Goal: Use online tool/utility: Utilize a website feature to perform a specific function

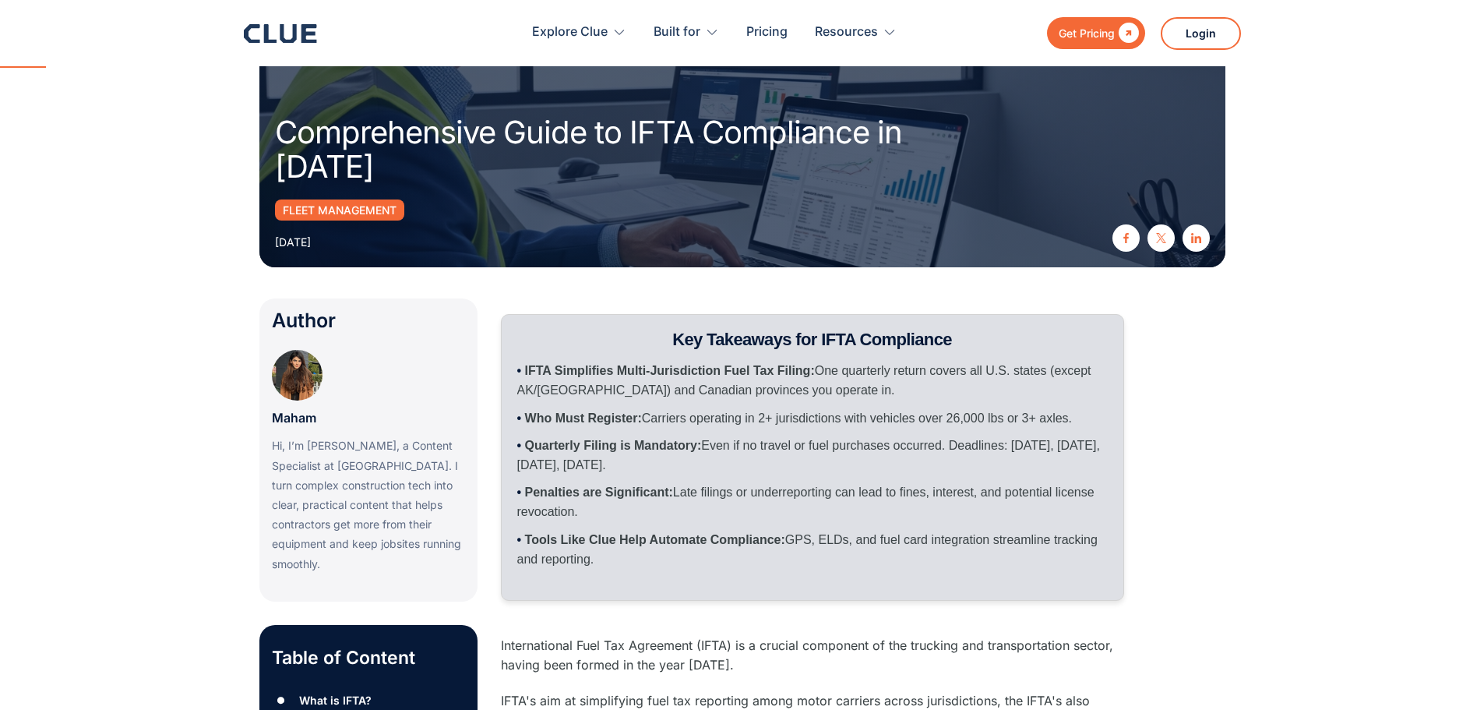
scroll to position [234, 0]
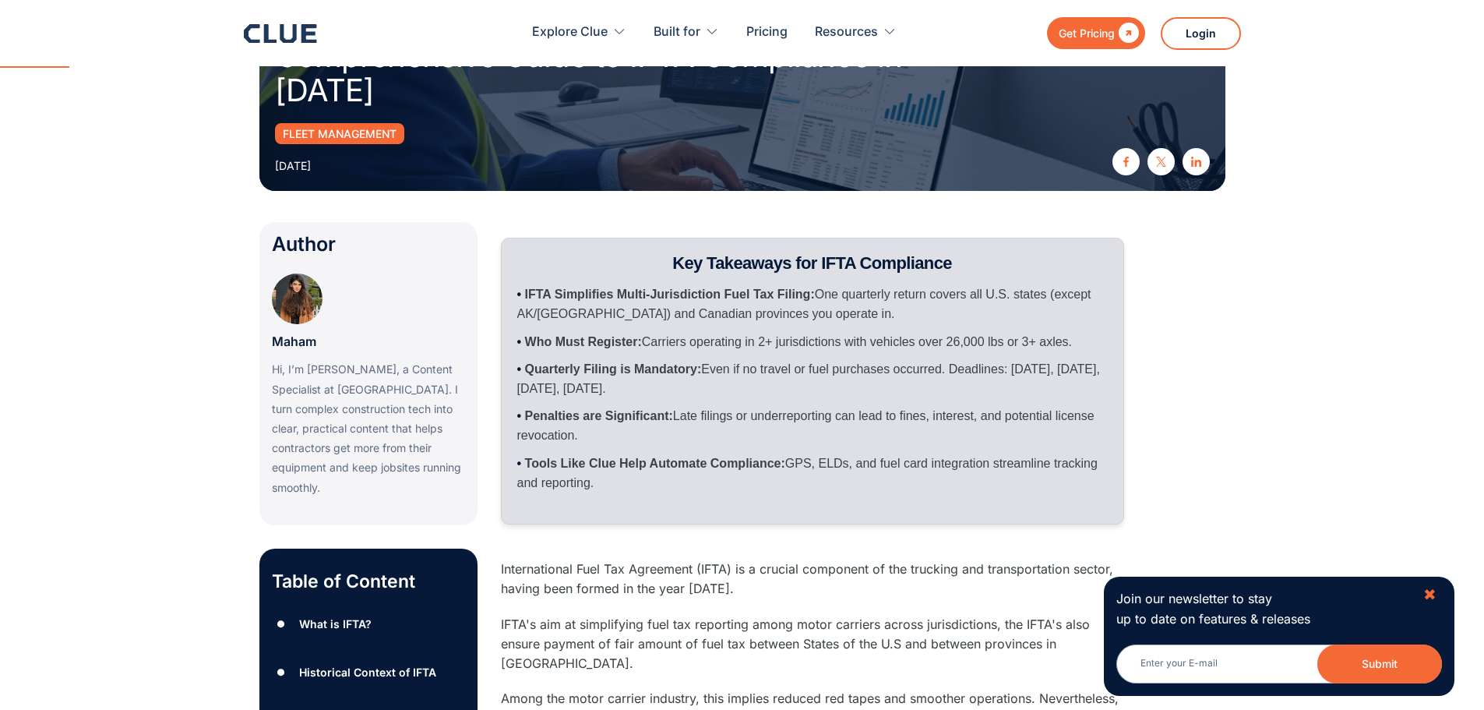
click at [1430, 593] on div "✖" at bounding box center [1429, 594] width 13 height 19
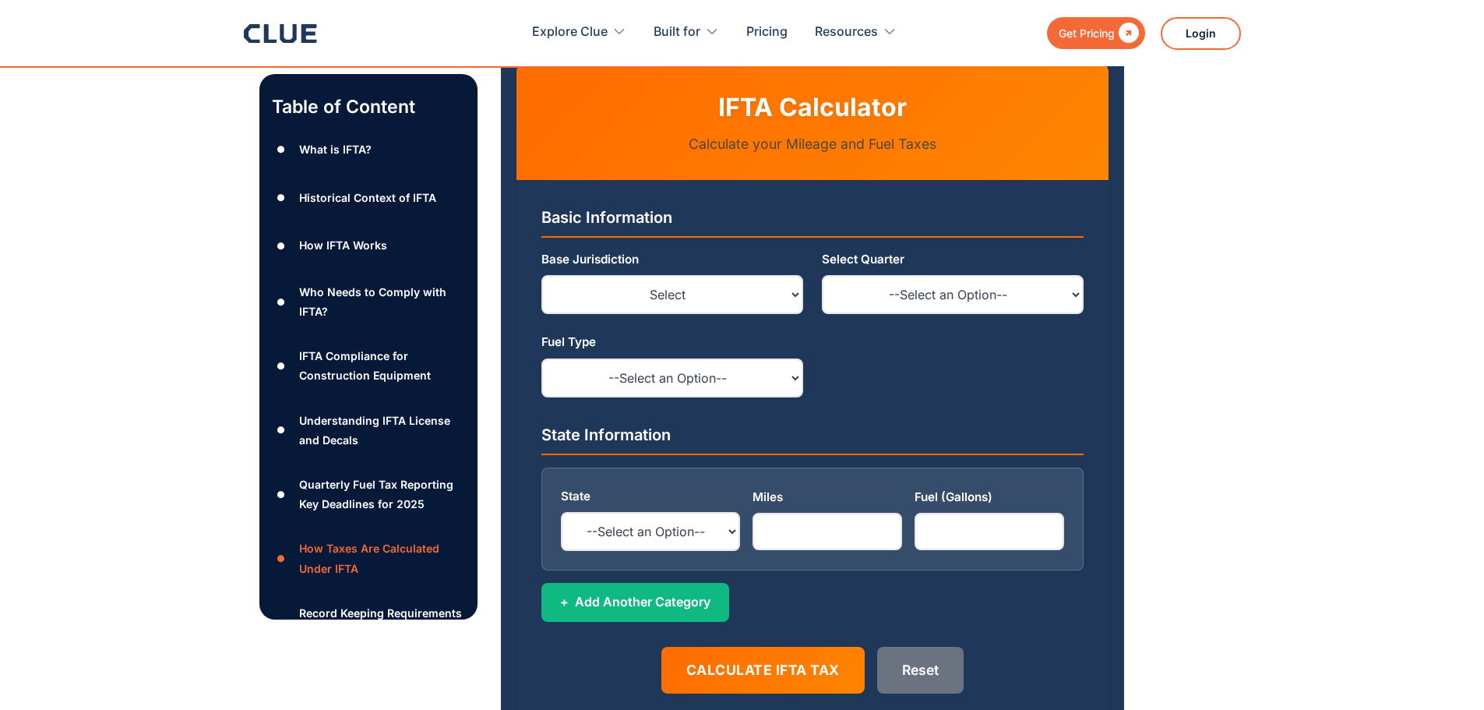
scroll to position [4986, 0]
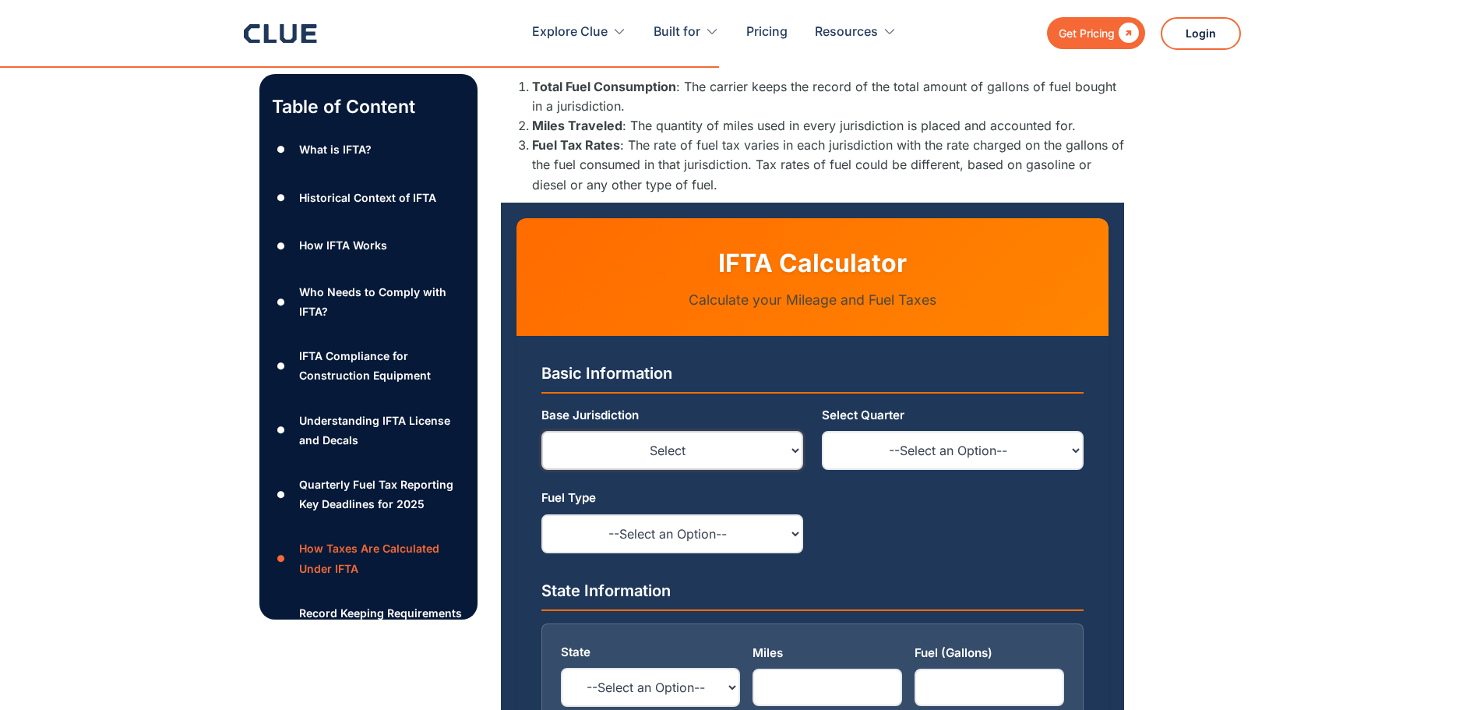
click at [793, 431] on select "Select Alabama (AL) Alaska (AK) Arizona (AZ) Arkansas (AR) California (CA) Colo…" at bounding box center [672, 450] width 262 height 39
select select "ME"
click at [541, 431] on select "Select Alabama (AL) Alaska (AK) Arizona (AZ) Arkansas (AR) California (CA) Colo…" at bounding box center [672, 450] width 262 height 39
click at [1073, 431] on select "--Select an Option-- Q1-2024 (Jan-Mar 2024) Q4-2023 (Oct-Dec 2023) Q3-2023 (Jul…" at bounding box center [953, 450] width 262 height 39
select select "Q1-2024"
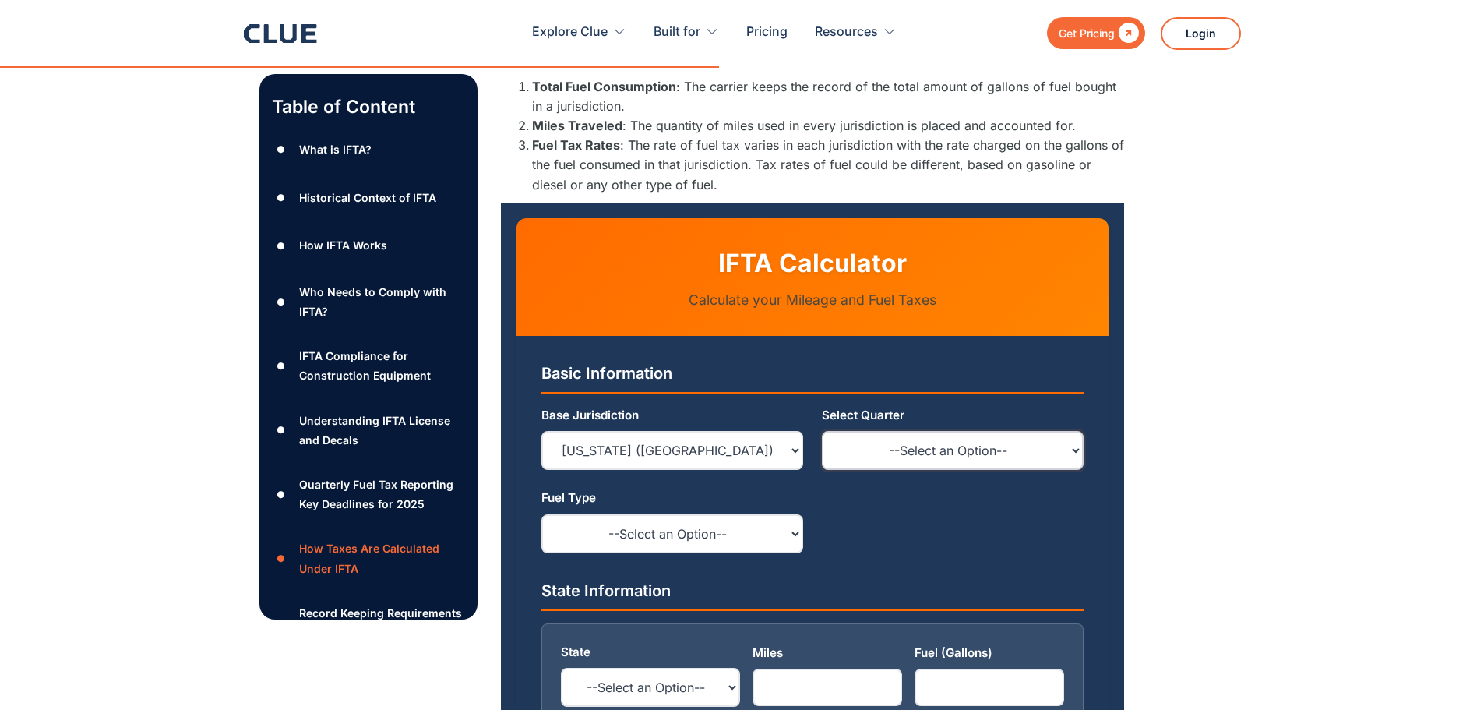
click at [822, 431] on select "--Select an Option-- Q1-2024 (Jan-Mar 2024) Q4-2023 (Oct-Dec 2023) Q3-2023 (Jul…" at bounding box center [953, 450] width 262 height 39
click at [798, 514] on select "--Select an Option-- Diesel Gasoline Gasohol Propane Liquid Natural Gas Compres…" at bounding box center [672, 533] width 262 height 39
select select "Diesel"
click at [541, 514] on select "--Select an Option-- Diesel Gasoline Gasohol Propane Liquid Natural Gas Compres…" at bounding box center [672, 533] width 262 height 39
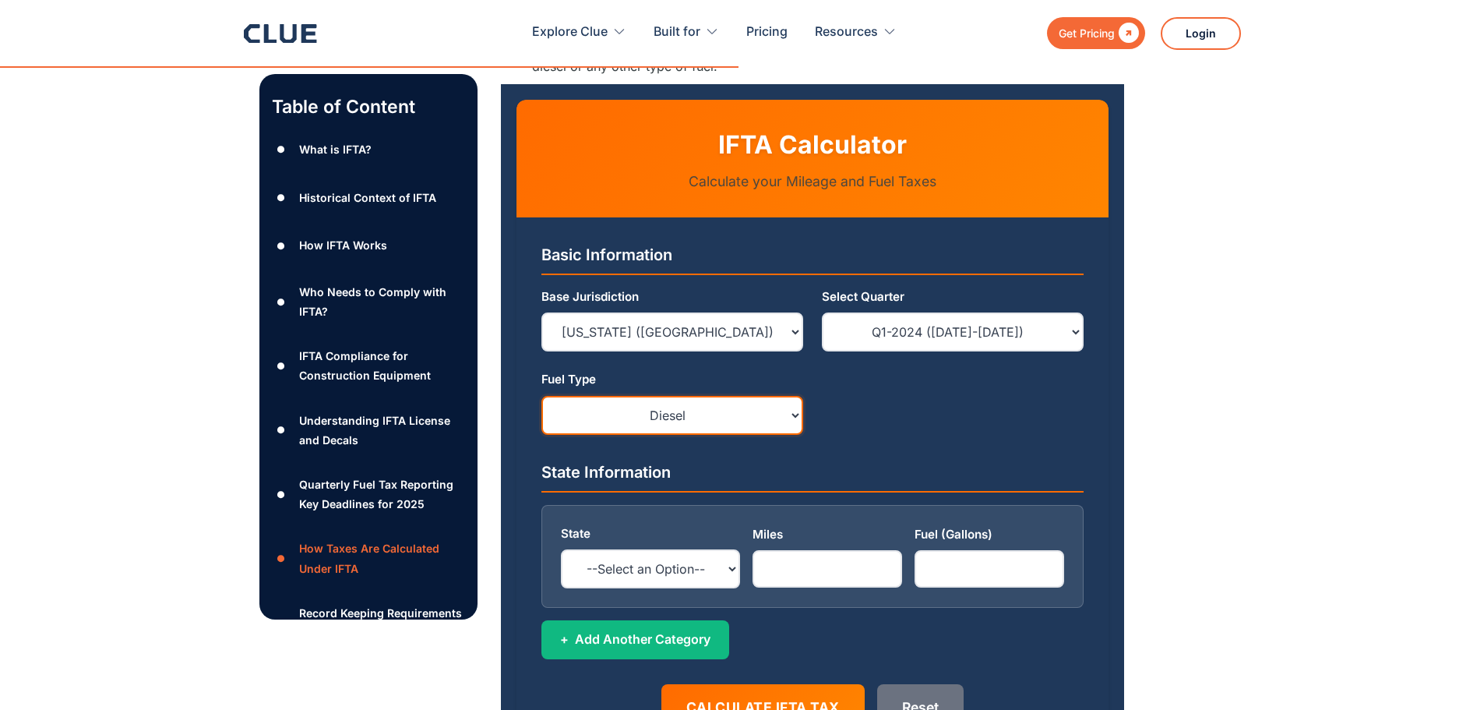
scroll to position [5142, 0]
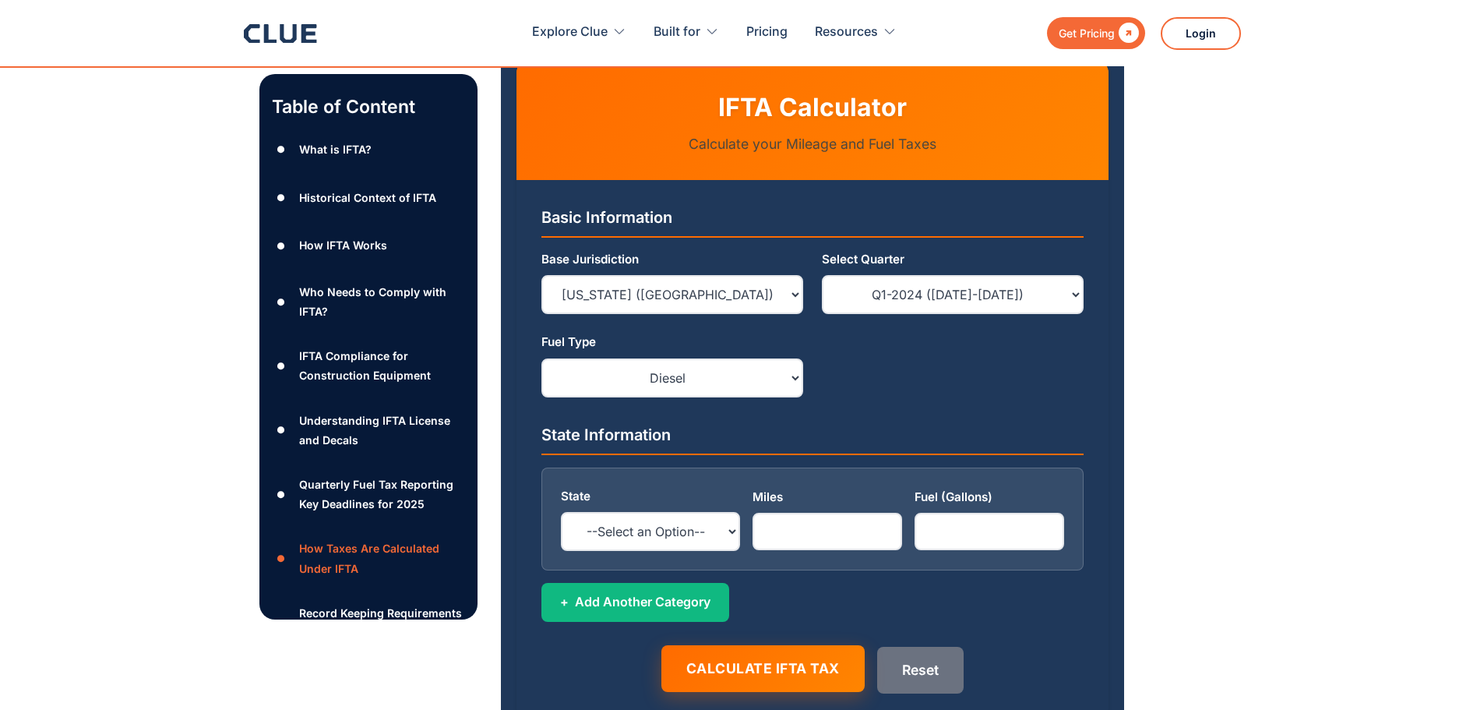
click at [774, 645] on button "Calculate IFTA Tax" at bounding box center [762, 668] width 203 height 47
click at [729, 512] on select "--Select an Option-- Alabama (AL) Arizona (AZ) Arkansas (AR) California (CA) Co…" at bounding box center [650, 531] width 179 height 39
select select "ME"
click at [561, 512] on select "--Select an Option-- Alabama (AL) Arizona (AZ) Arkansas (AR) California (CA) Co…" at bounding box center [650, 531] width 179 height 39
click at [883, 513] on input "0" at bounding box center [828, 531] width 150 height 37
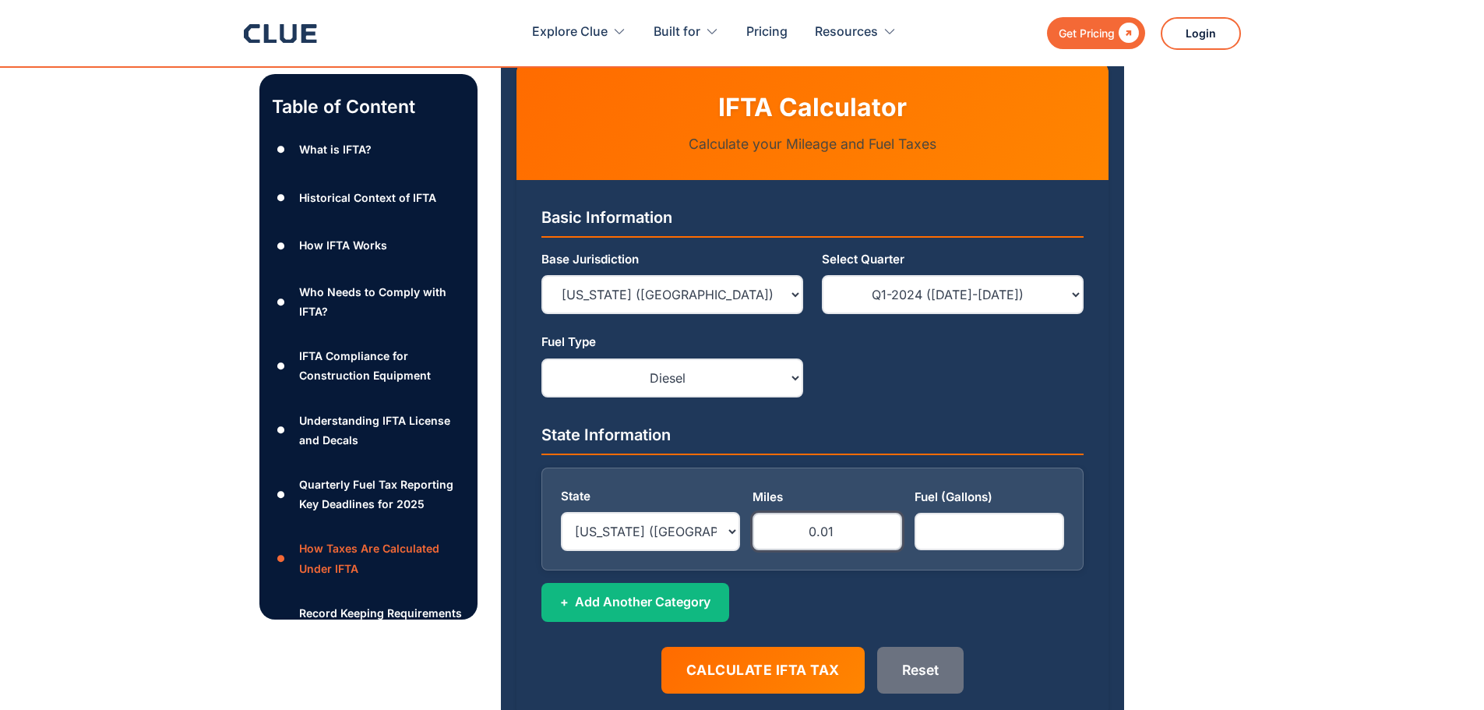
click at [885, 513] on input "0.01" at bounding box center [828, 531] width 150 height 37
click at [885, 513] on input "0.02" at bounding box center [828, 531] width 150 height 37
drag, startPoint x: 844, startPoint y: 490, endPoint x: 746, endPoint y: 490, distance: 98.2
click at [746, 490] on div "State --Select an Option-- Alabama (AL) Arizona (AZ) Arkansas (AR) California (…" at bounding box center [812, 519] width 503 height 64
type input "100000"
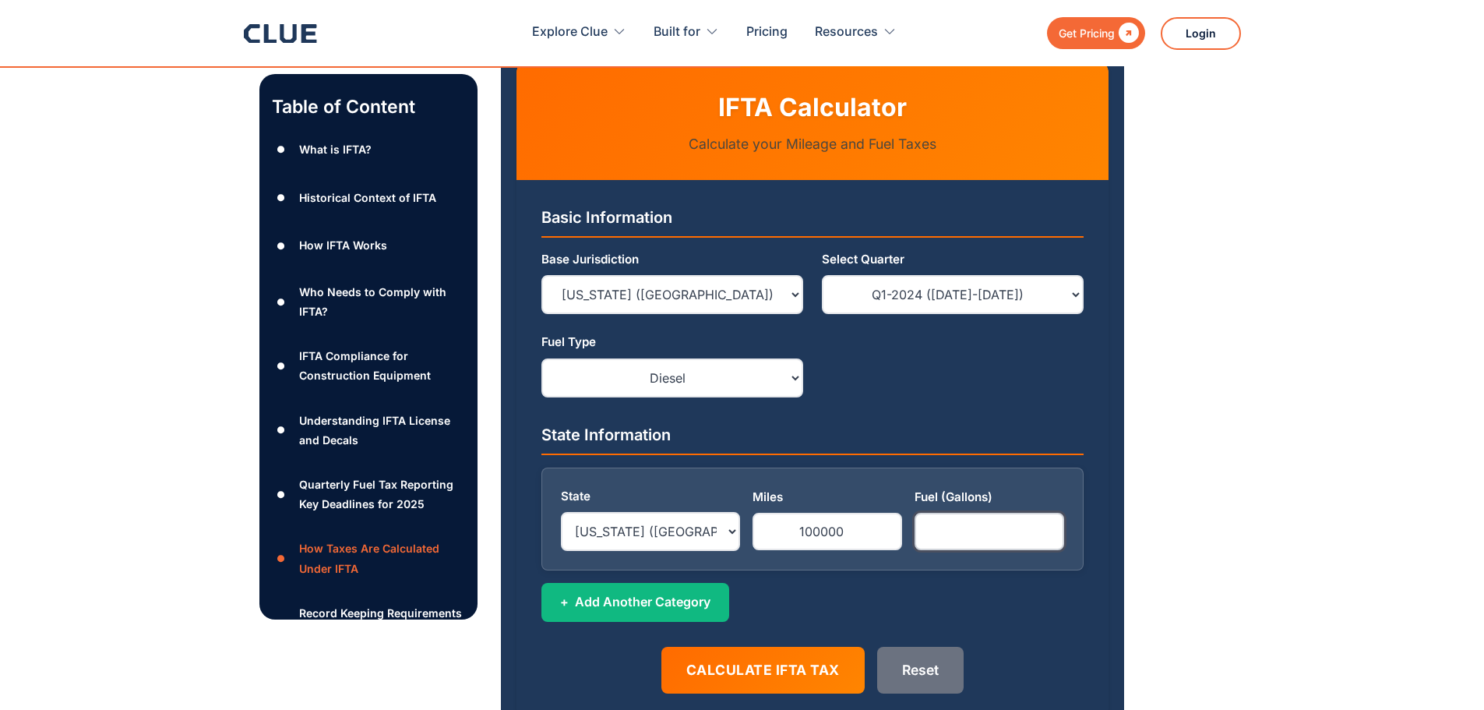
click at [954, 513] on input "number" at bounding box center [990, 531] width 150 height 37
click at [1056, 513] on input "number" at bounding box center [990, 531] width 150 height 37
click at [1049, 513] on input "0" at bounding box center [990, 531] width 150 height 37
type input "0"
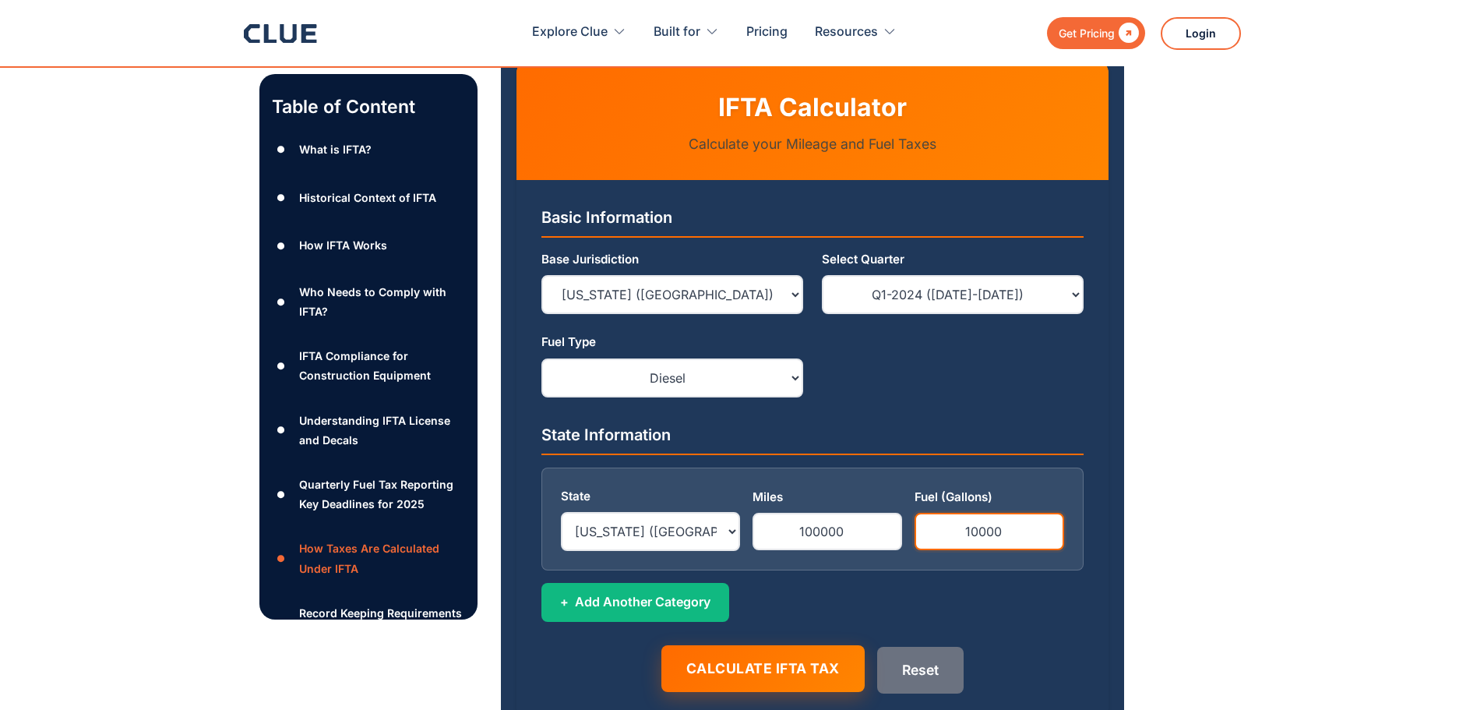
type input "10000"
click at [827, 645] on button "Calculate IFTA Tax" at bounding box center [762, 668] width 203 height 47
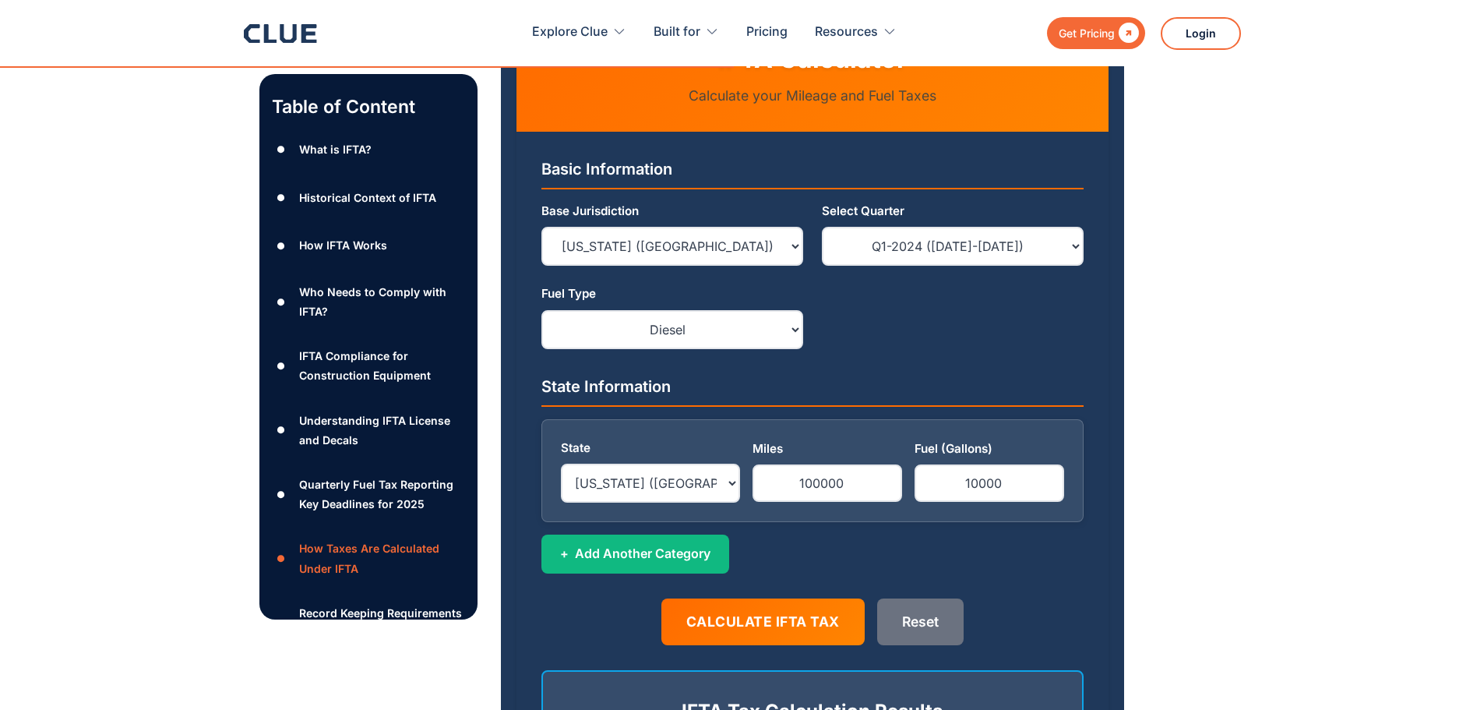
scroll to position [5189, 0]
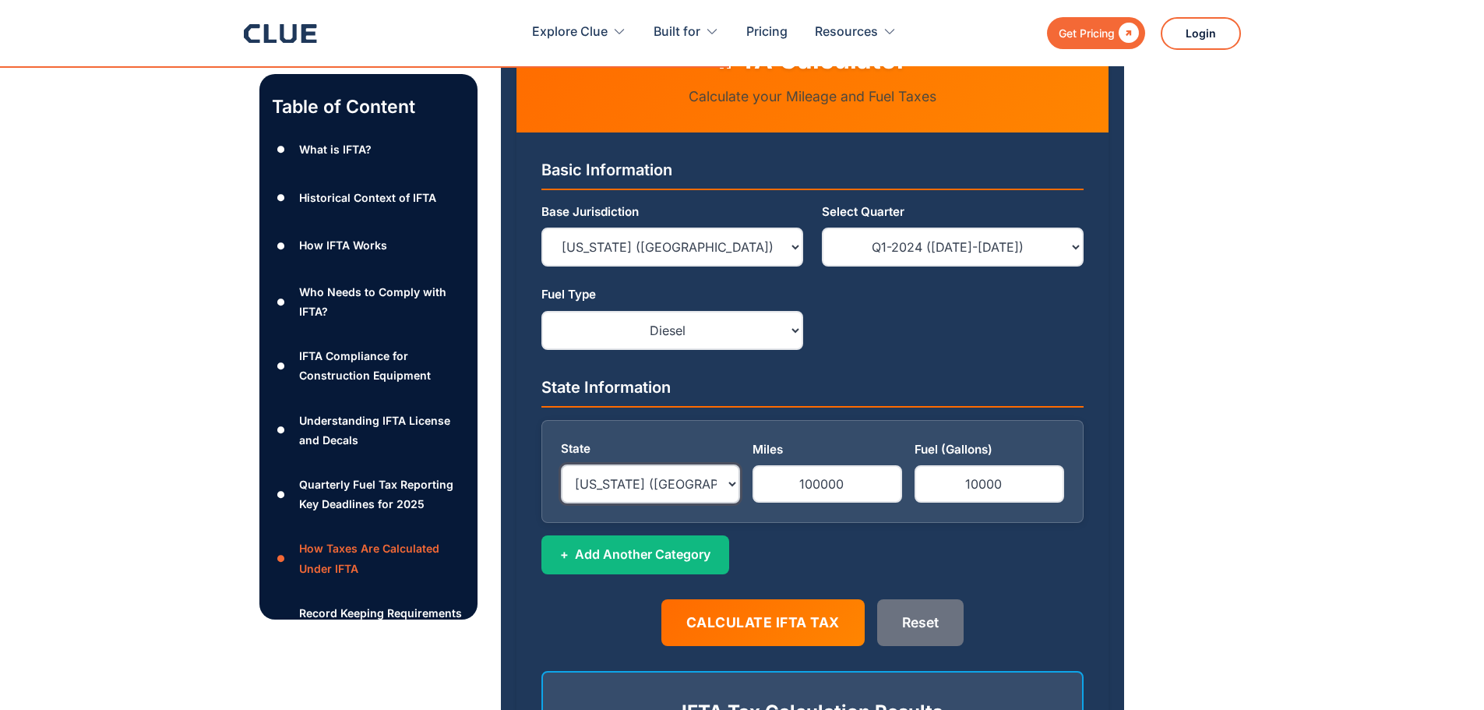
click at [730, 464] on select "--Select an Option-- Alabama (AL) Arizona (AZ) Arkansas (AR) California (CA) Co…" at bounding box center [650, 483] width 179 height 39
select select "MA"
click at [561, 464] on select "--Select an Option-- Alabama (AL) Arizona (AZ) Arkansas (AR) California (CA) Co…" at bounding box center [650, 483] width 179 height 39
click at [756, 598] on button "Calculate IFTA Tax" at bounding box center [762, 621] width 203 height 47
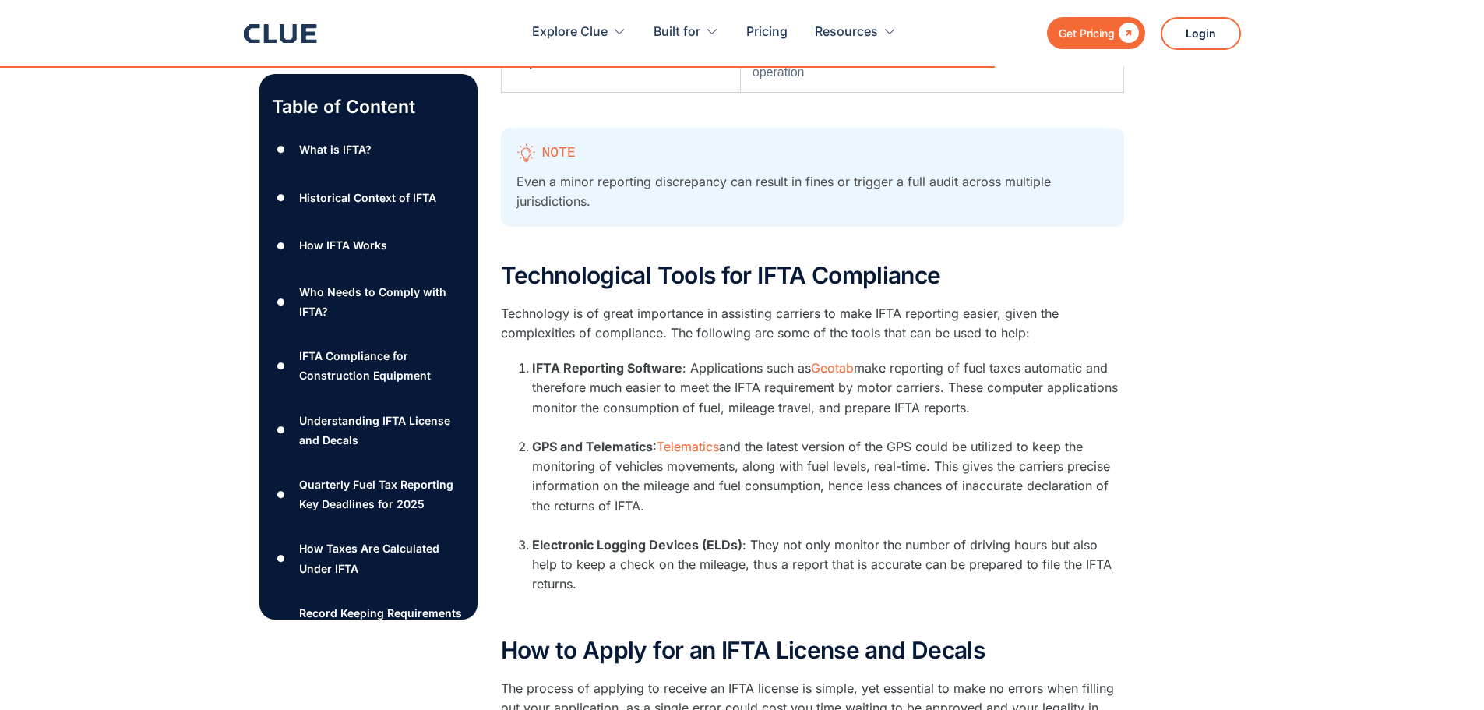
scroll to position [7223, 0]
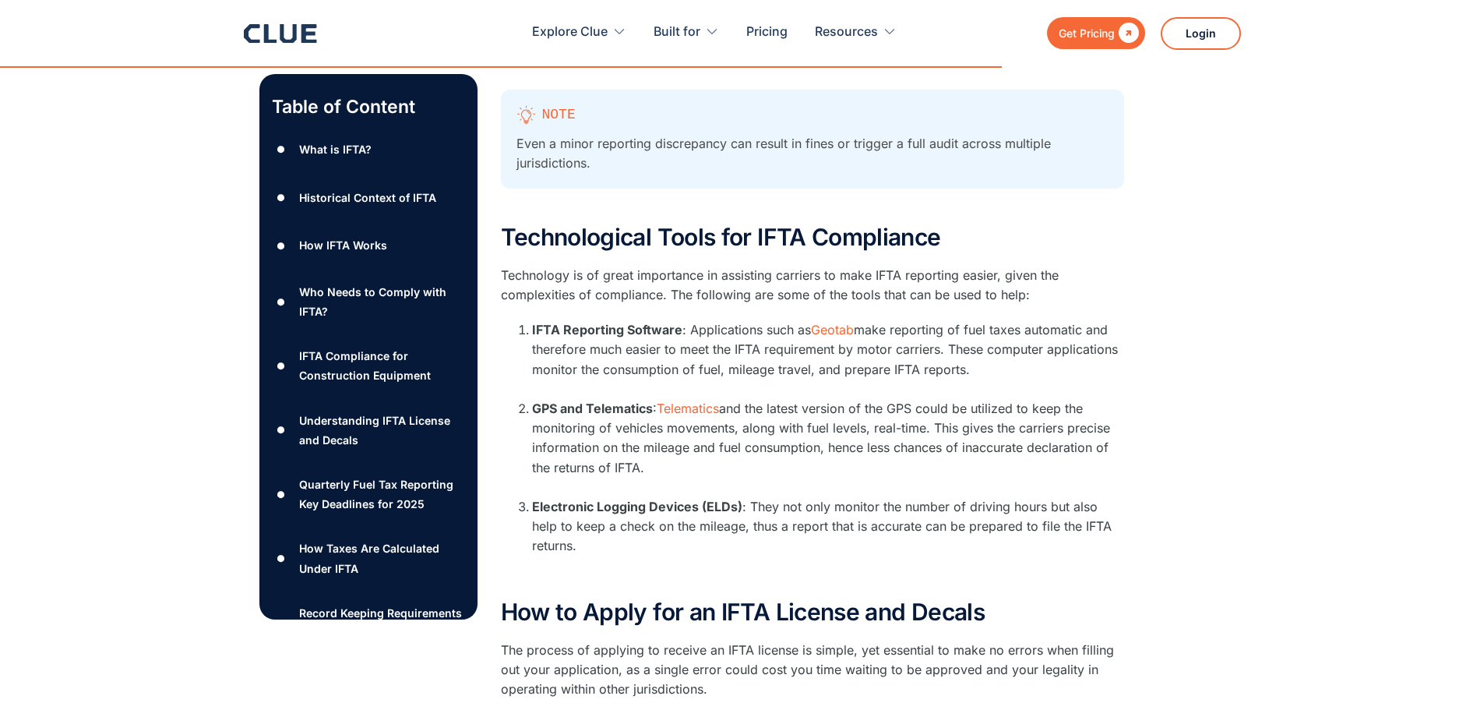
drag, startPoint x: 696, startPoint y: 372, endPoint x: 1095, endPoint y: 426, distance: 402.5
click at [1095, 426] on li "GPS and Telematics : Telematics and the latest version of the GPS could be util…" at bounding box center [828, 448] width 592 height 98
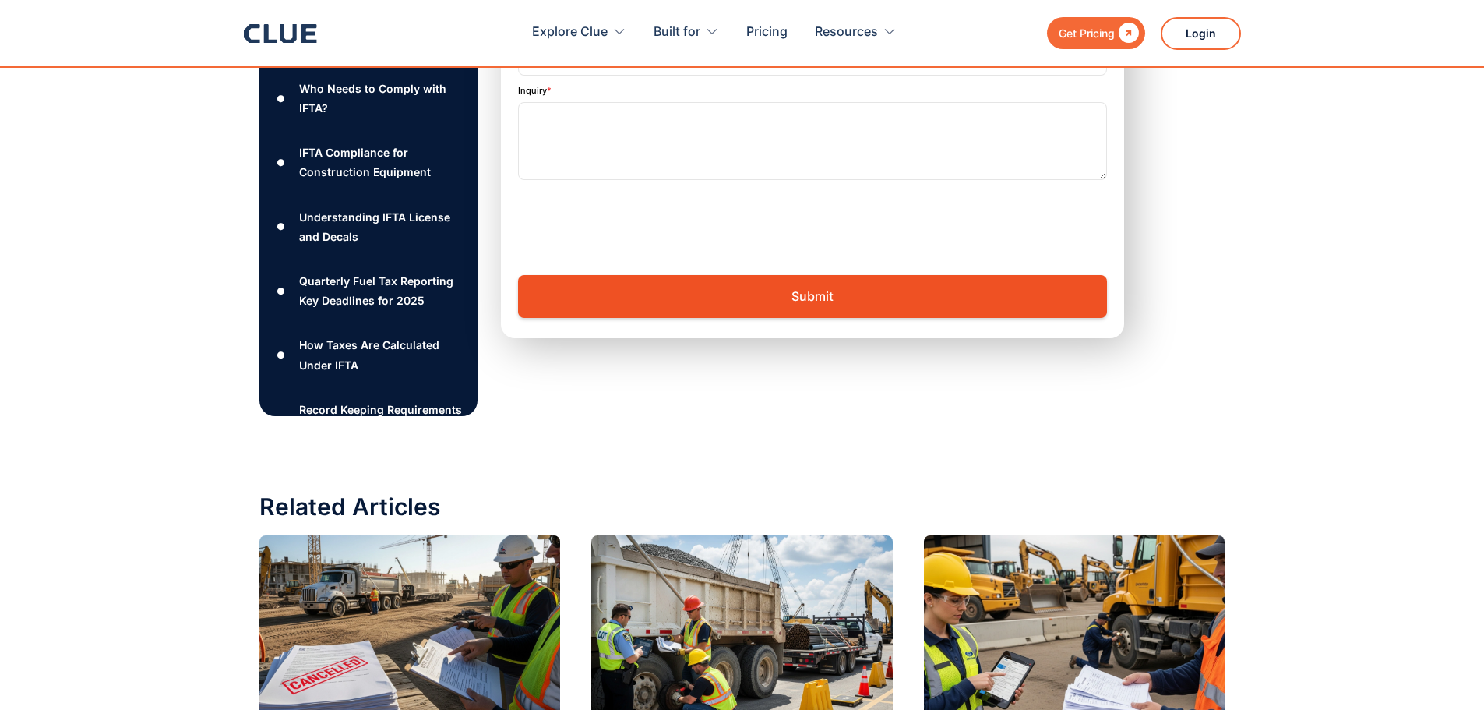
scroll to position [11975, 0]
